Goal: Find specific page/section: Find specific page/section

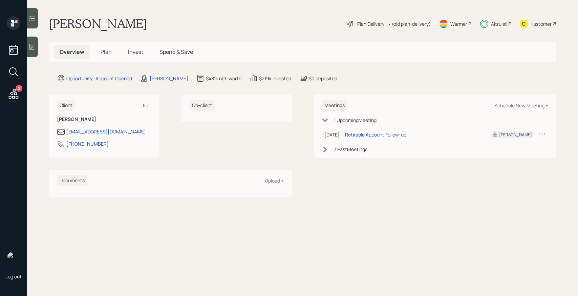
click at [139, 53] on span "Invest" at bounding box center [135, 51] width 15 height 7
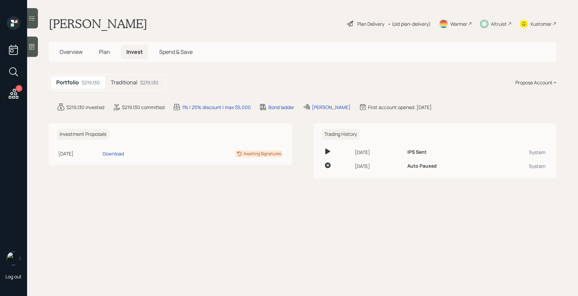
click at [139, 81] on div "Traditional $219,130" at bounding box center [134, 82] width 59 height 13
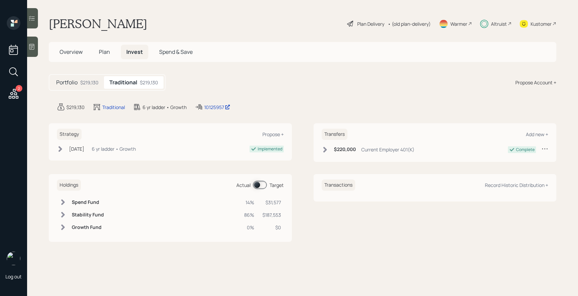
click at [326, 151] on icon at bounding box center [325, 150] width 4 height 6
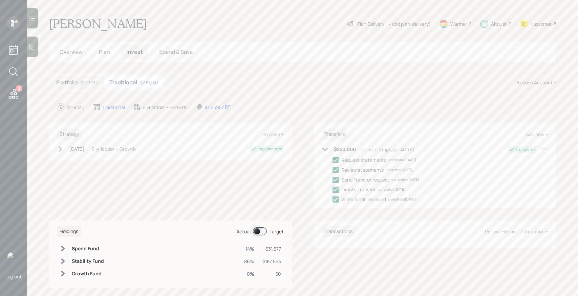
click at [326, 151] on icon at bounding box center [325, 150] width 6 height 4
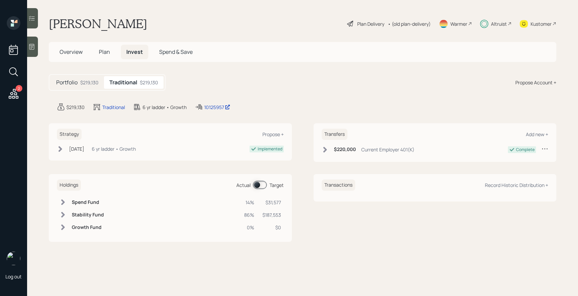
click at [34, 13] on div at bounding box center [32, 18] width 11 height 20
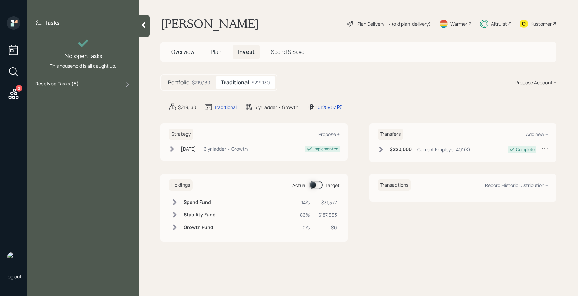
click at [76, 89] on div "Tasks No open tasks This household is all caught up. Resolved Tasks ( 6 )" at bounding box center [83, 53] width 112 height 75
click at [72, 82] on label "Resolved Tasks ( 6 )" at bounding box center [56, 84] width 43 height 8
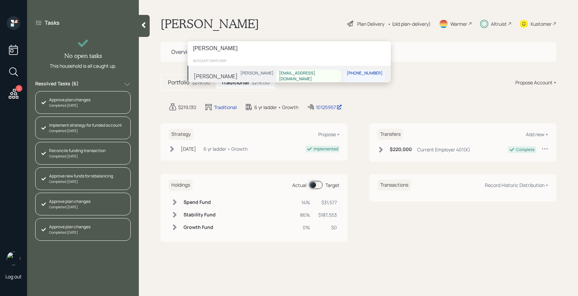
type input "[PERSON_NAME]"
click at [224, 74] on div "[PERSON_NAME] [PERSON_NAME] [EMAIL_ADDRESS][DOMAIN_NAME] [PHONE_NUMBER]" at bounding box center [289, 76] width 203 height 21
